Goal: Task Accomplishment & Management: Manage account settings

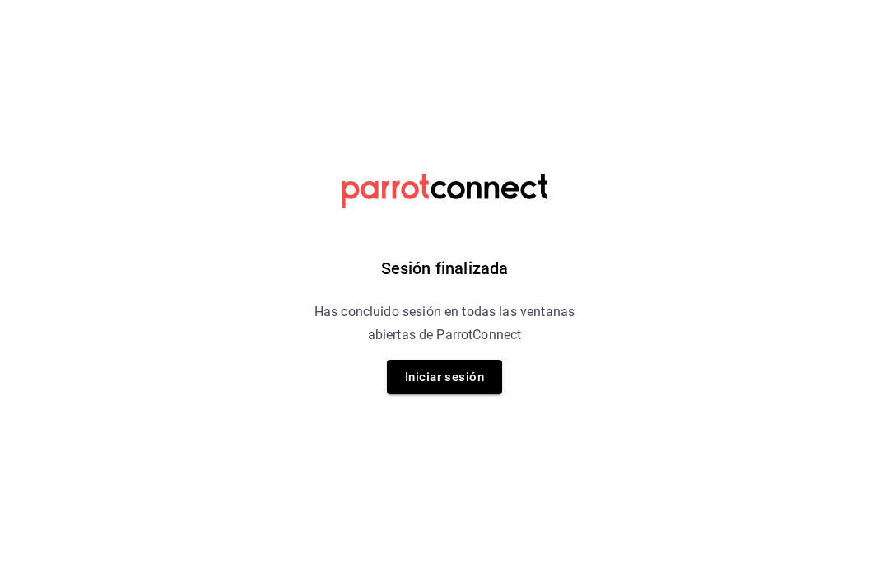
click at [489, 377] on button "Iniciar sesión" at bounding box center [444, 377] width 115 height 35
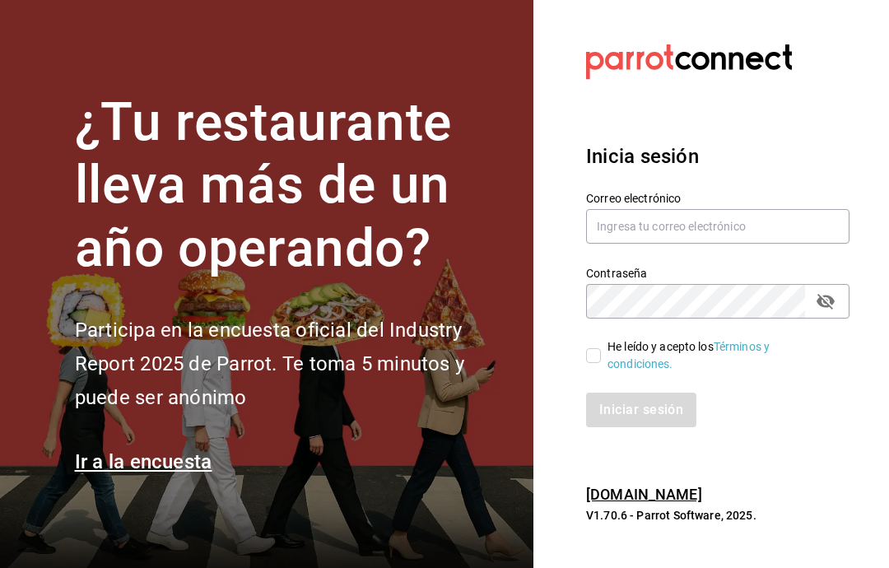
click at [685, 244] on input "text" at bounding box center [717, 226] width 263 height 35
type input "gerjillo123@gmail.com"
click at [616, 370] on link "Términos y condiciones." at bounding box center [688, 355] width 162 height 30
click at [588, 363] on input "He leído y acepto los Términos y condiciones." at bounding box center [593, 355] width 15 height 15
checkbox input "true"
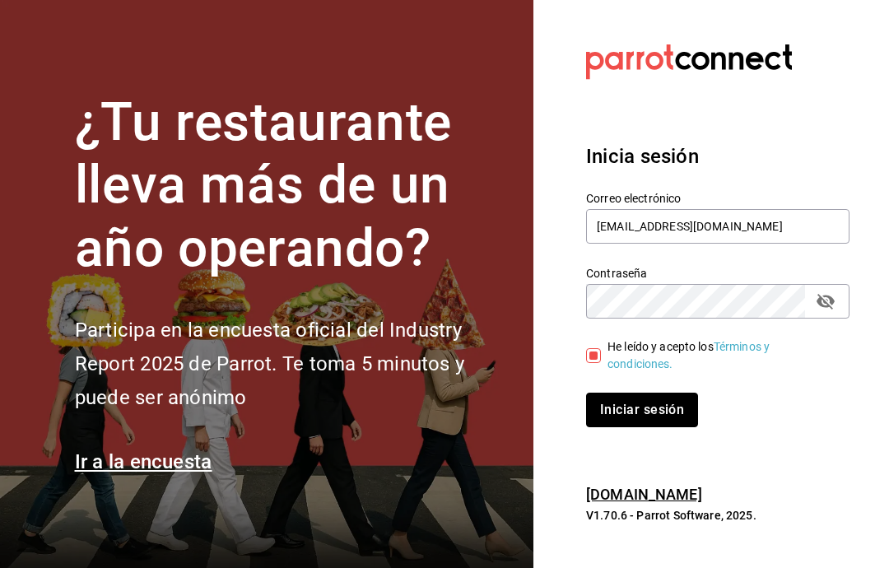
click at [631, 427] on button "Iniciar sesión" at bounding box center [642, 410] width 112 height 35
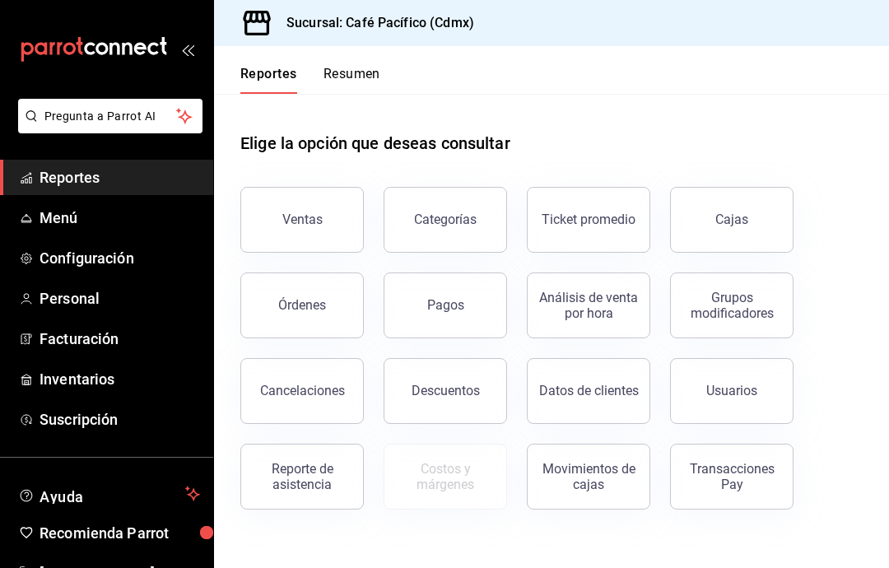
click at [313, 199] on button "Ventas" at bounding box center [301, 220] width 123 height 66
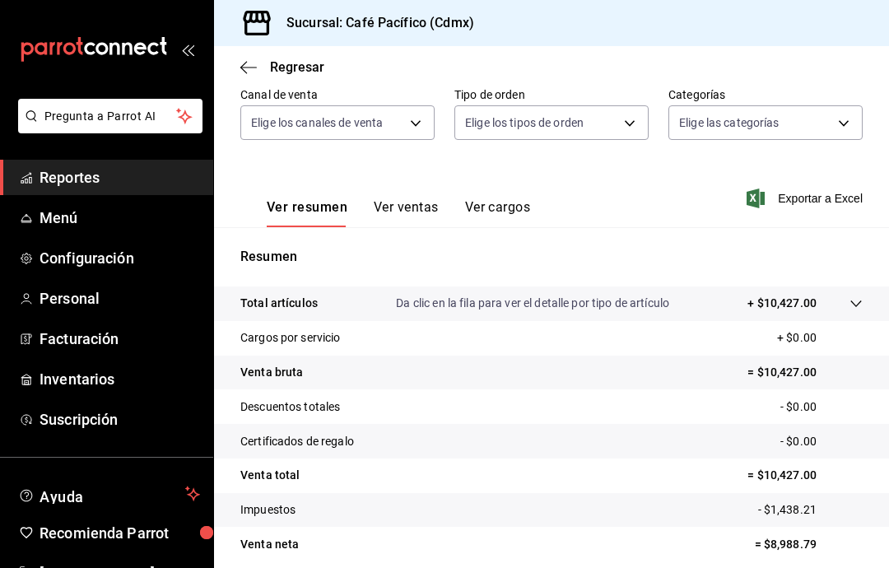
scroll to position [155, 0]
